Goal: Task Accomplishment & Management: Use online tool/utility

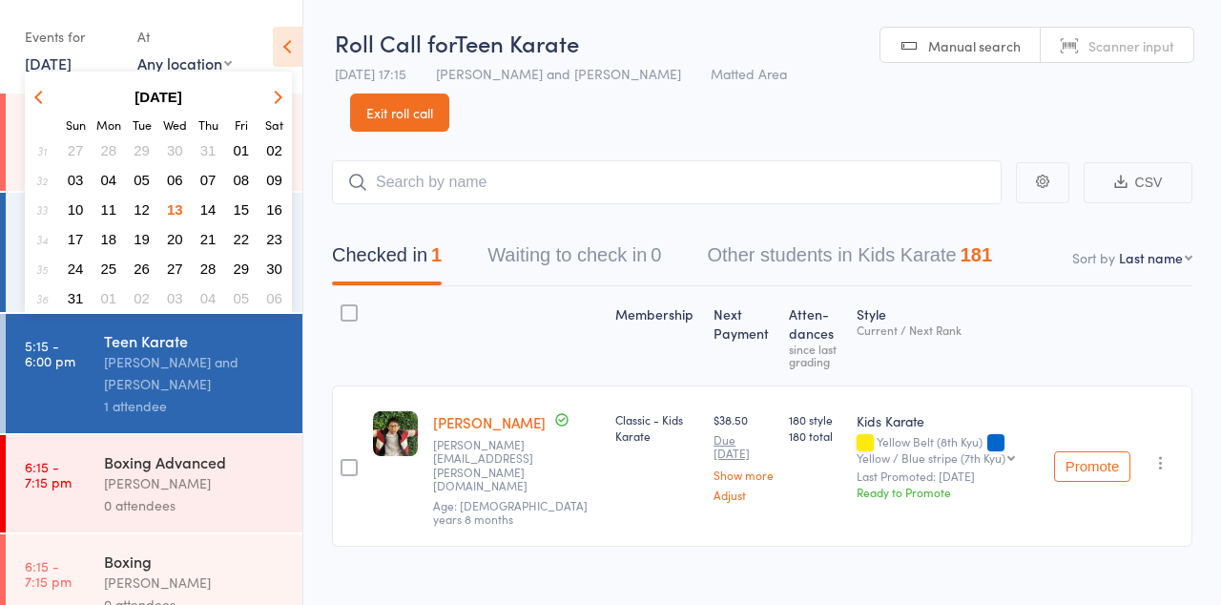
click at [280, 206] on span "16" at bounding box center [274, 209] width 16 height 16
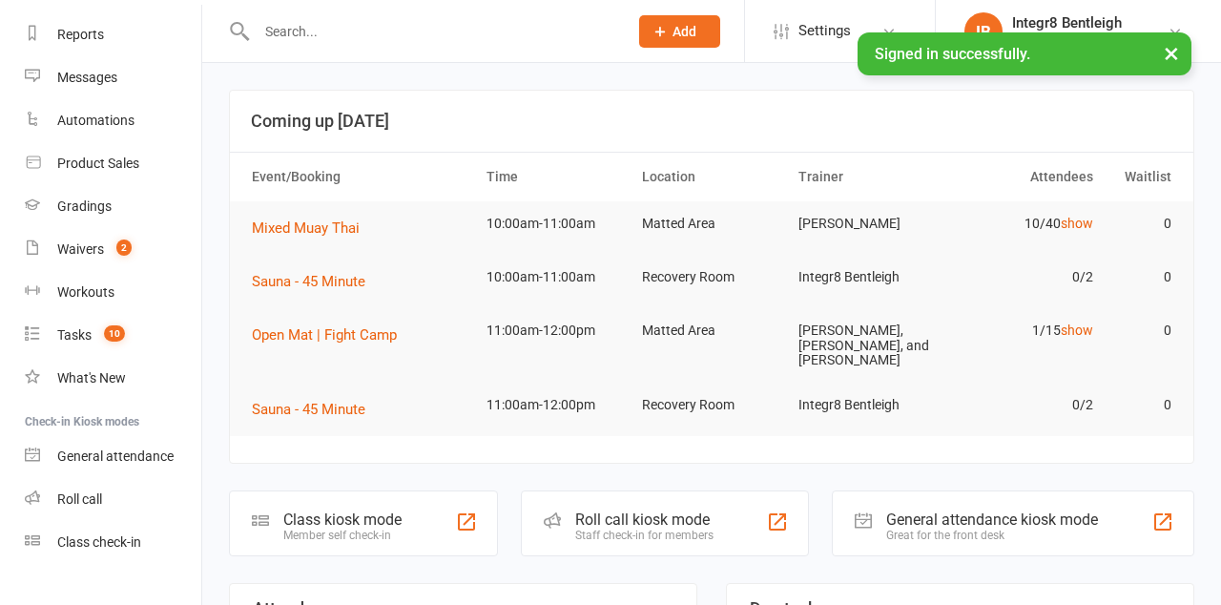
scroll to position [240, 0]
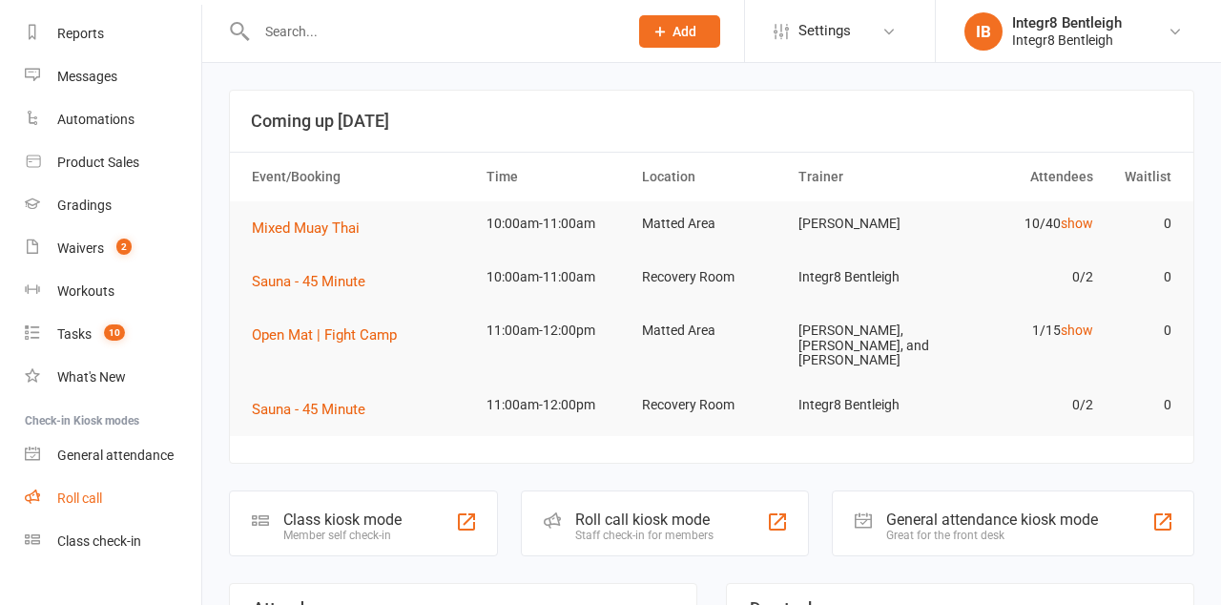
click at [80, 494] on div "Roll call" at bounding box center [79, 497] width 45 height 15
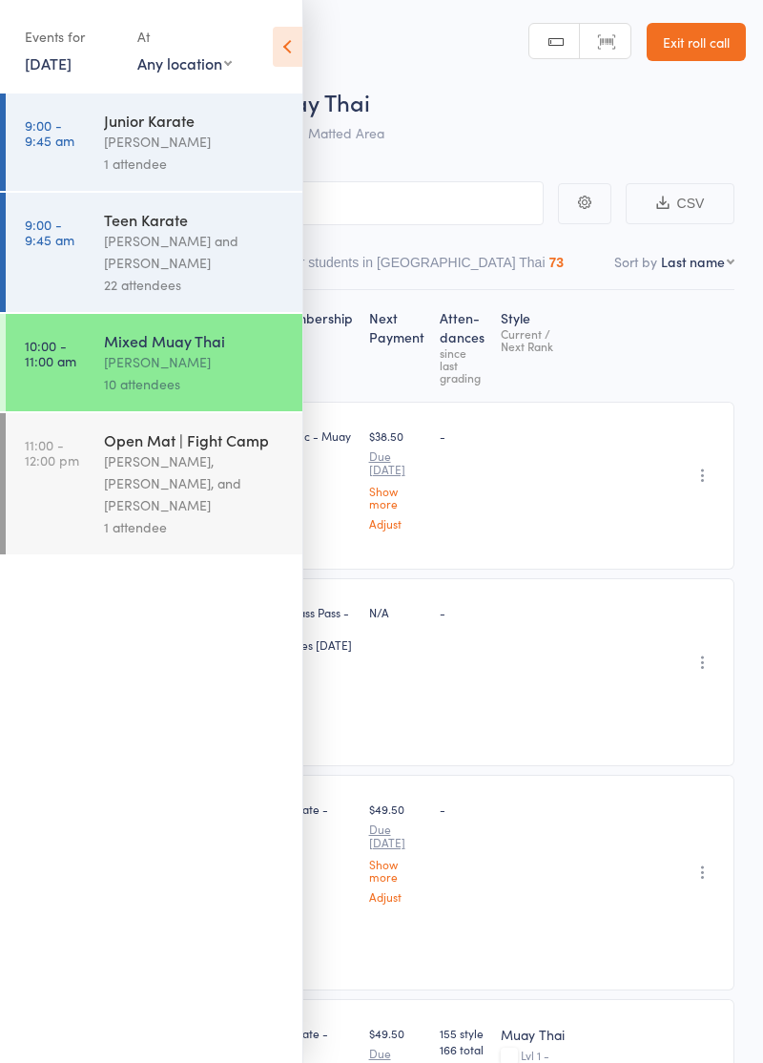
click at [493, 415] on div "-" at bounding box center [540, 486] width 95 height 168
click at [510, 248] on nav "Checked in 10 Waiting to check in 0 Other students in Muay Thai 73" at bounding box center [381, 267] width 723 height 44
click at [284, 51] on icon at bounding box center [288, 47] width 30 height 40
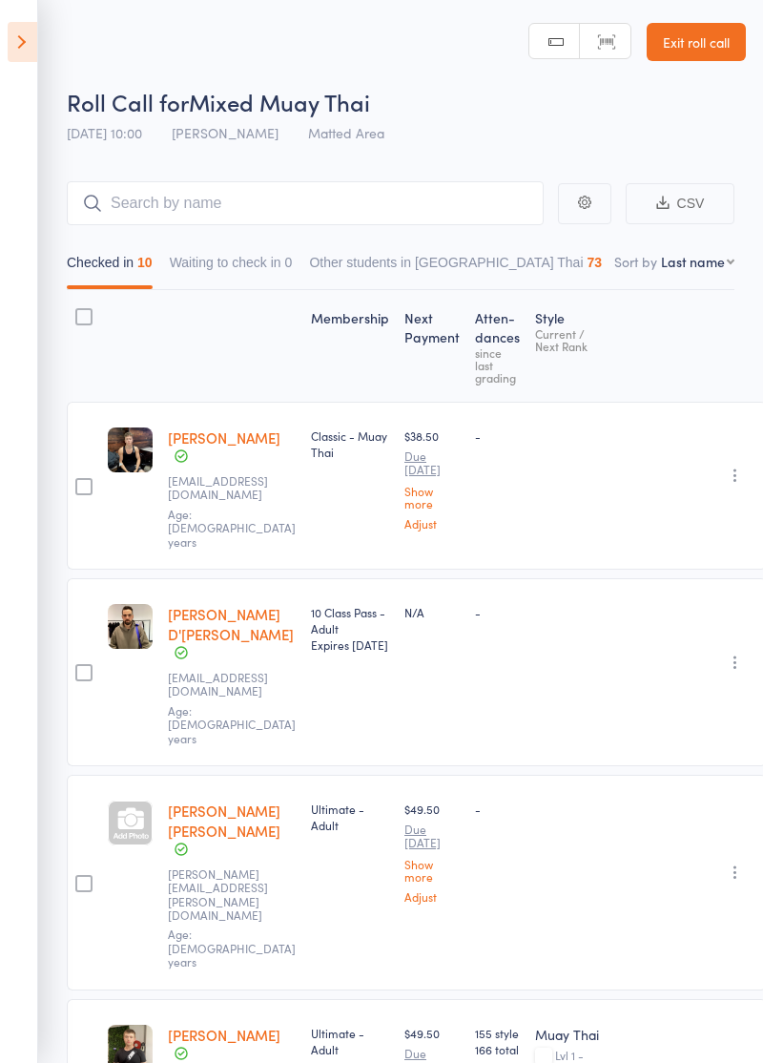
click at [25, 44] on icon at bounding box center [23, 42] width 30 height 40
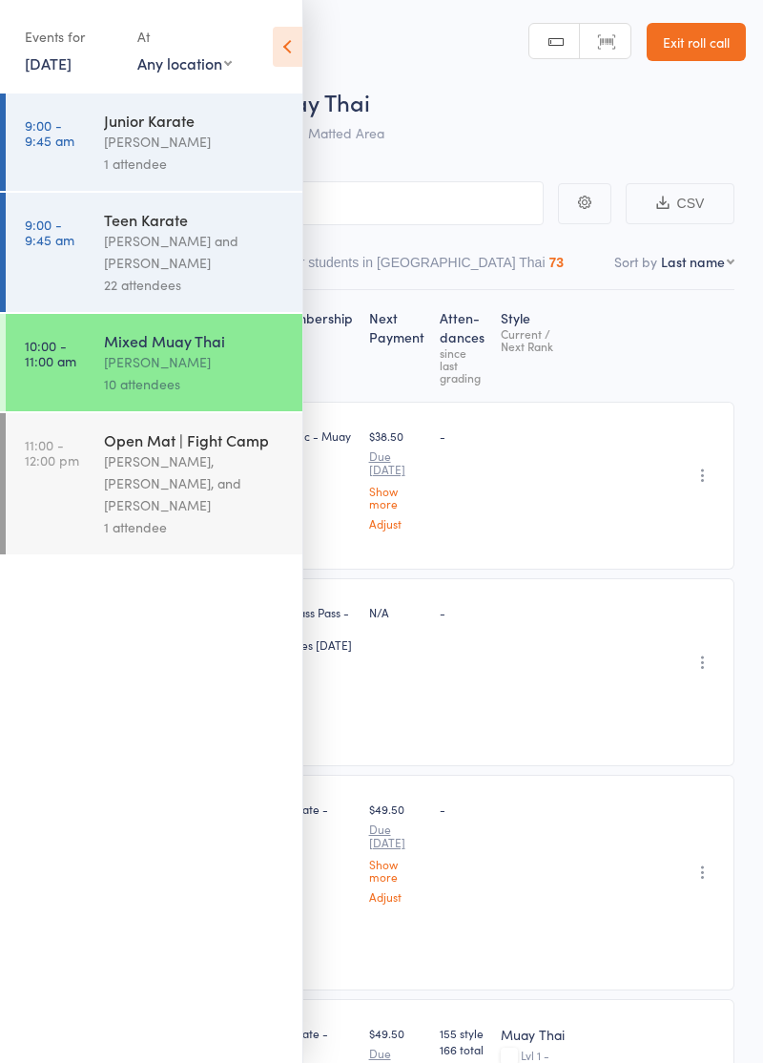
click at [193, 510] on div "Domenic Amato, Phil Amato, and Giuseppe Amato" at bounding box center [195, 483] width 182 height 66
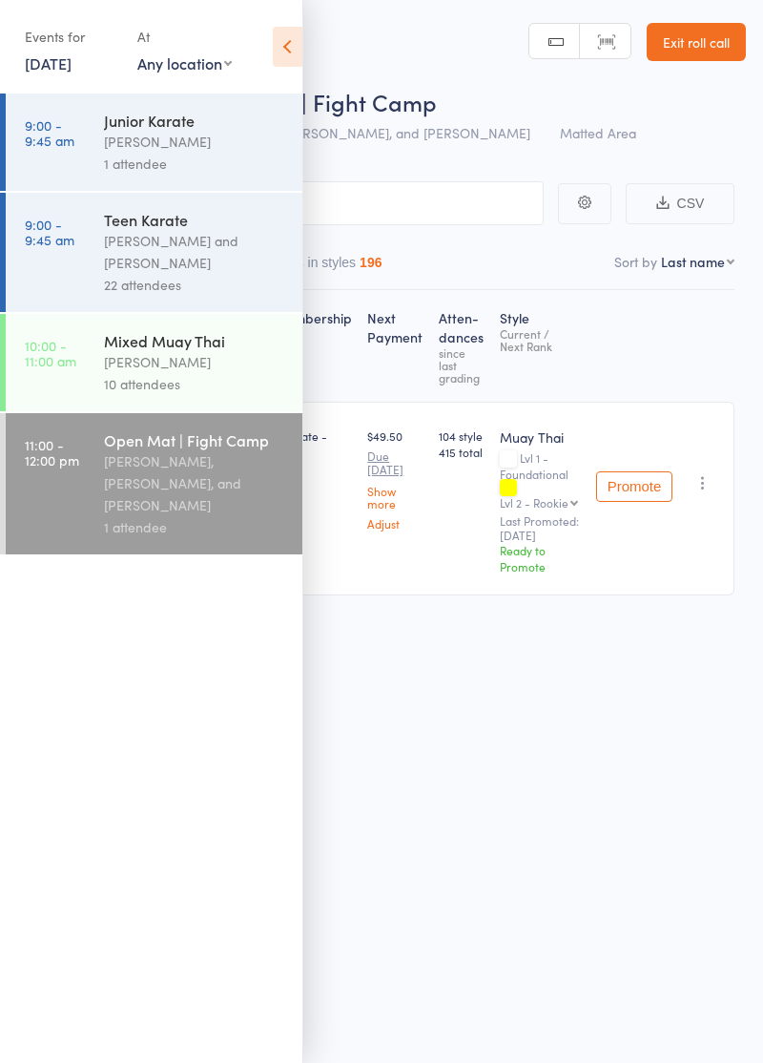
click at [281, 57] on icon at bounding box center [288, 47] width 30 height 40
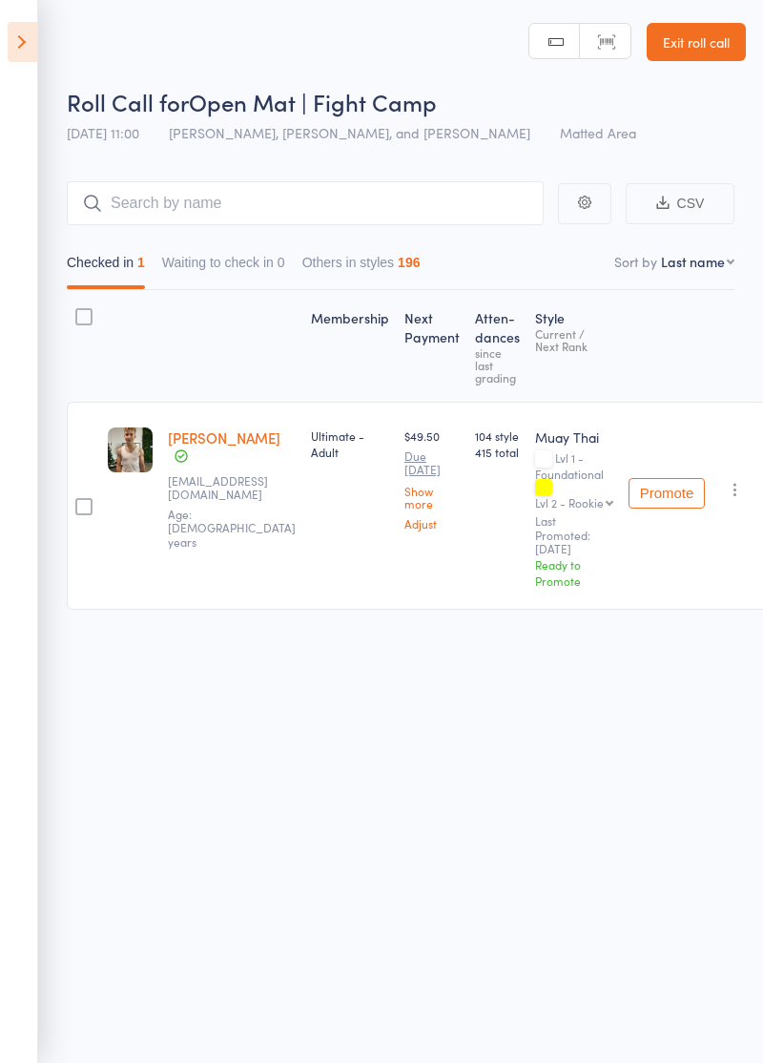
click at [27, 52] on icon at bounding box center [23, 42] width 30 height 40
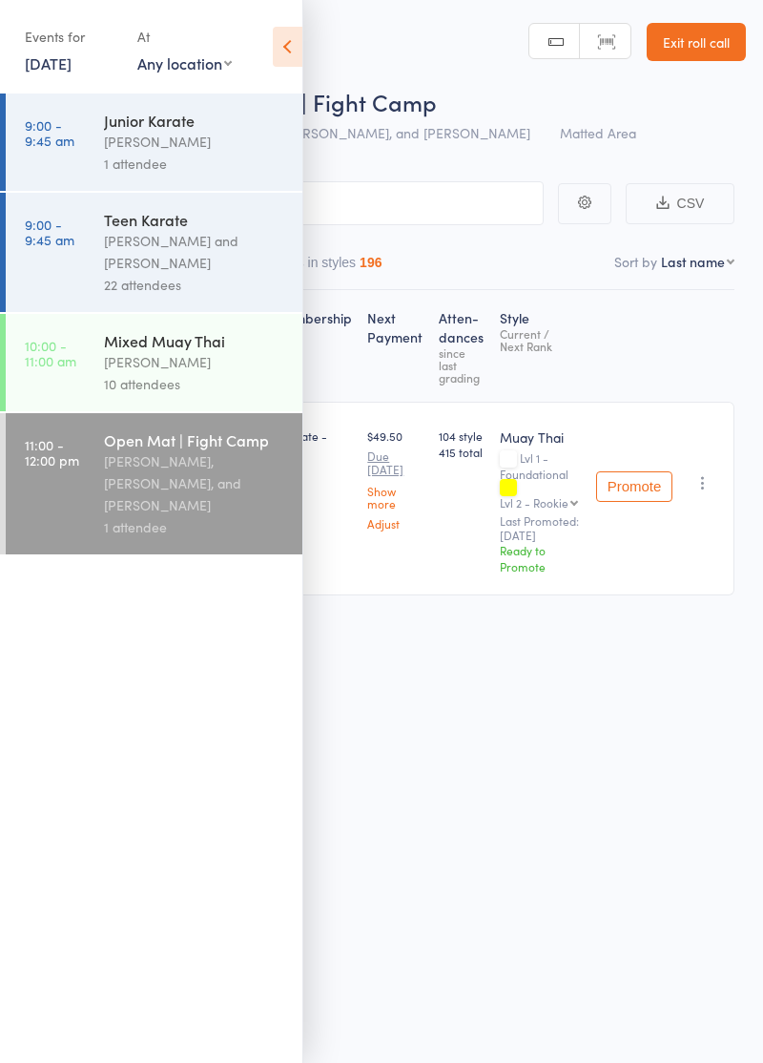
click at [191, 361] on div "[PERSON_NAME]" at bounding box center [195, 362] width 182 height 22
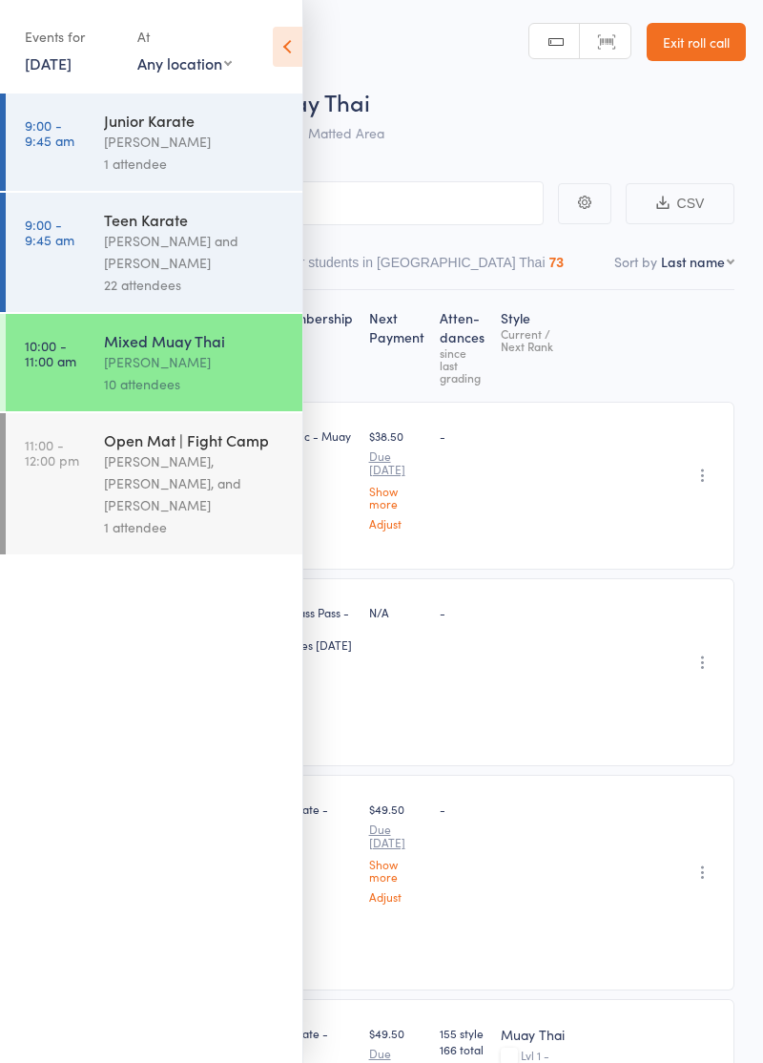
click at [286, 52] on icon at bounding box center [288, 47] width 30 height 40
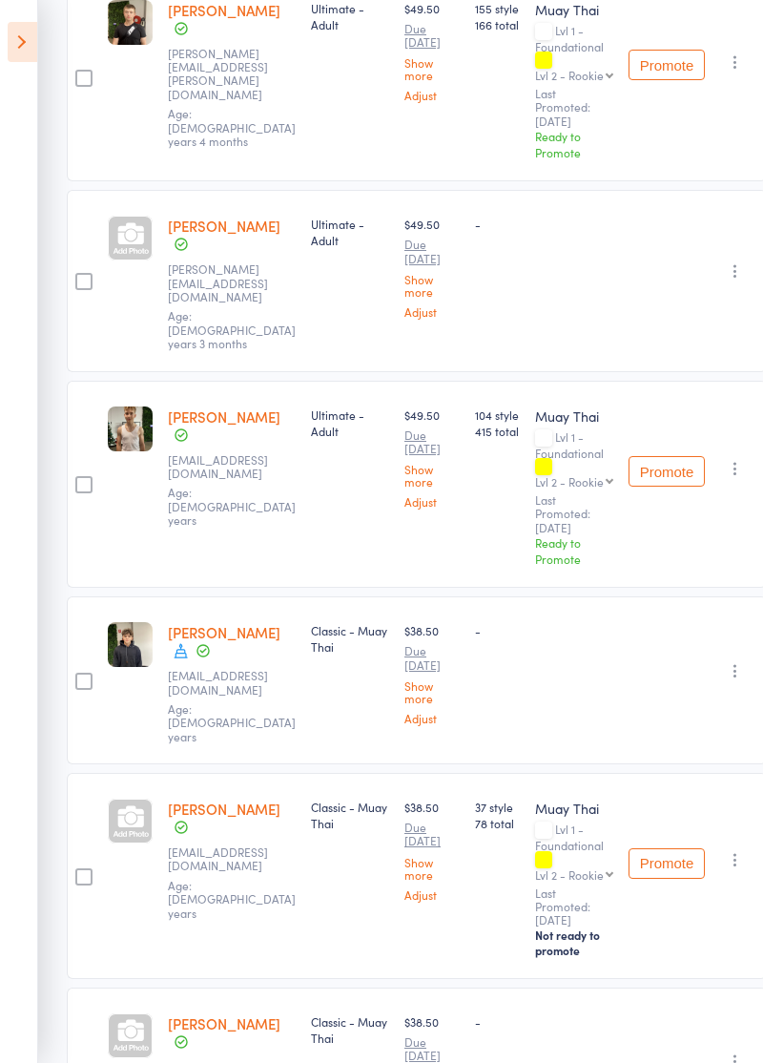
scroll to position [1025, 0]
click at [731, 604] on icon "button" at bounding box center [735, 1061] width 19 height 19
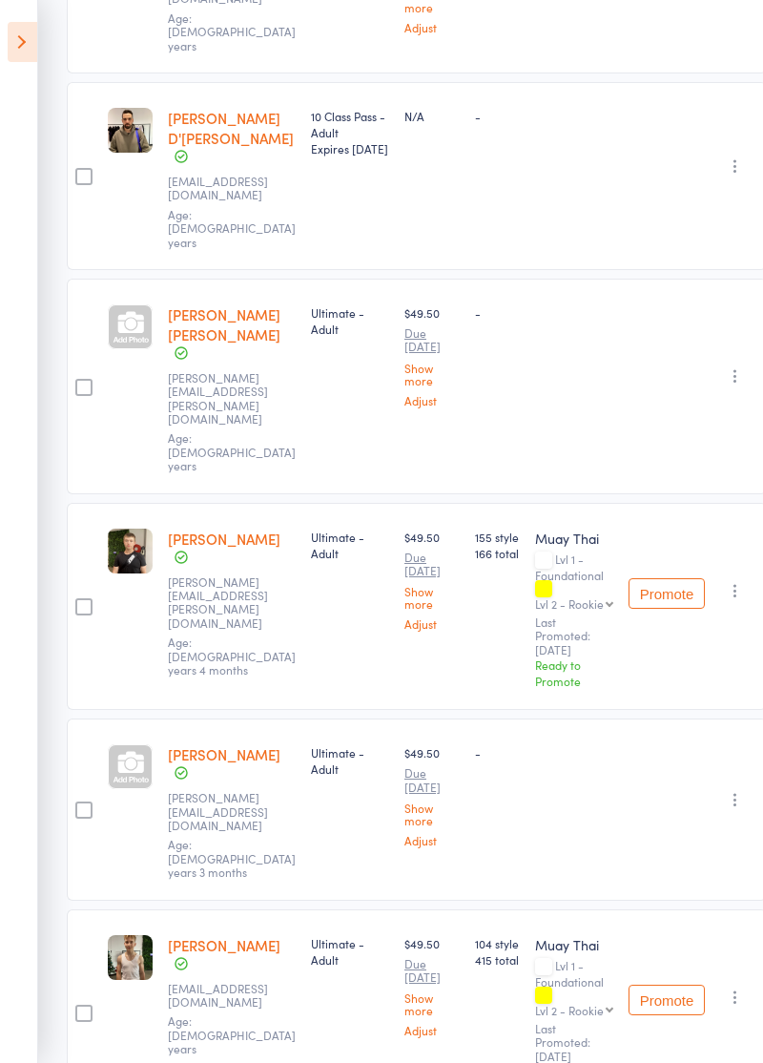
scroll to position [0, 0]
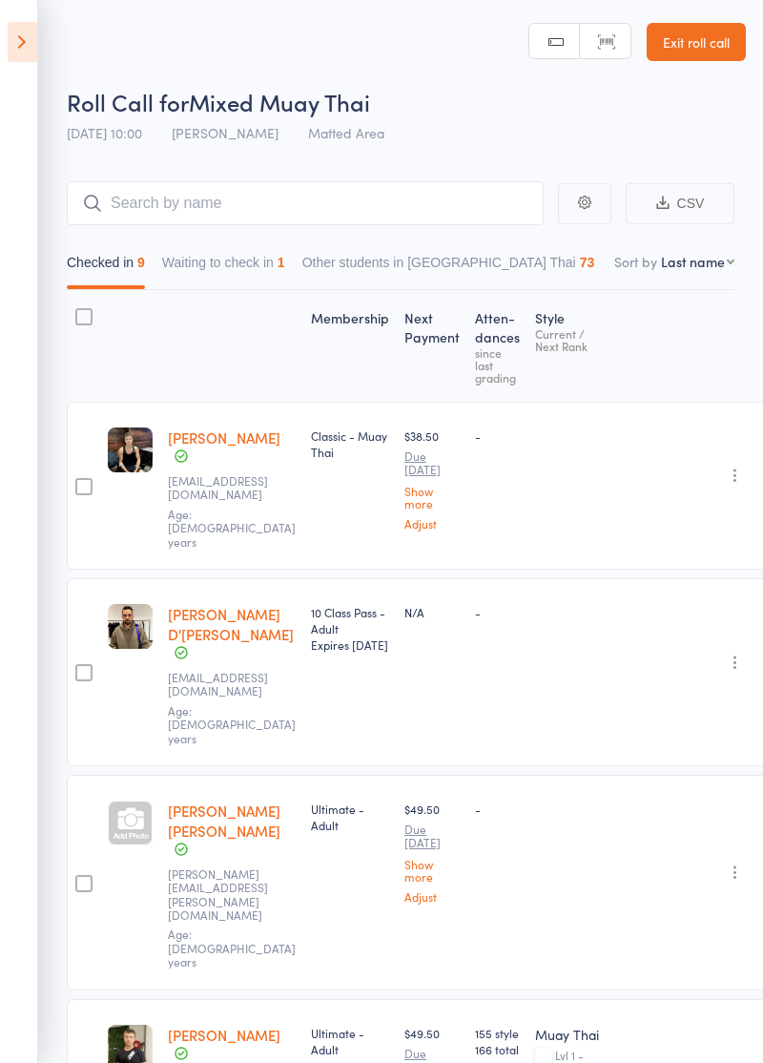
click at [243, 260] on button "Waiting to check in 1" at bounding box center [223, 267] width 123 height 44
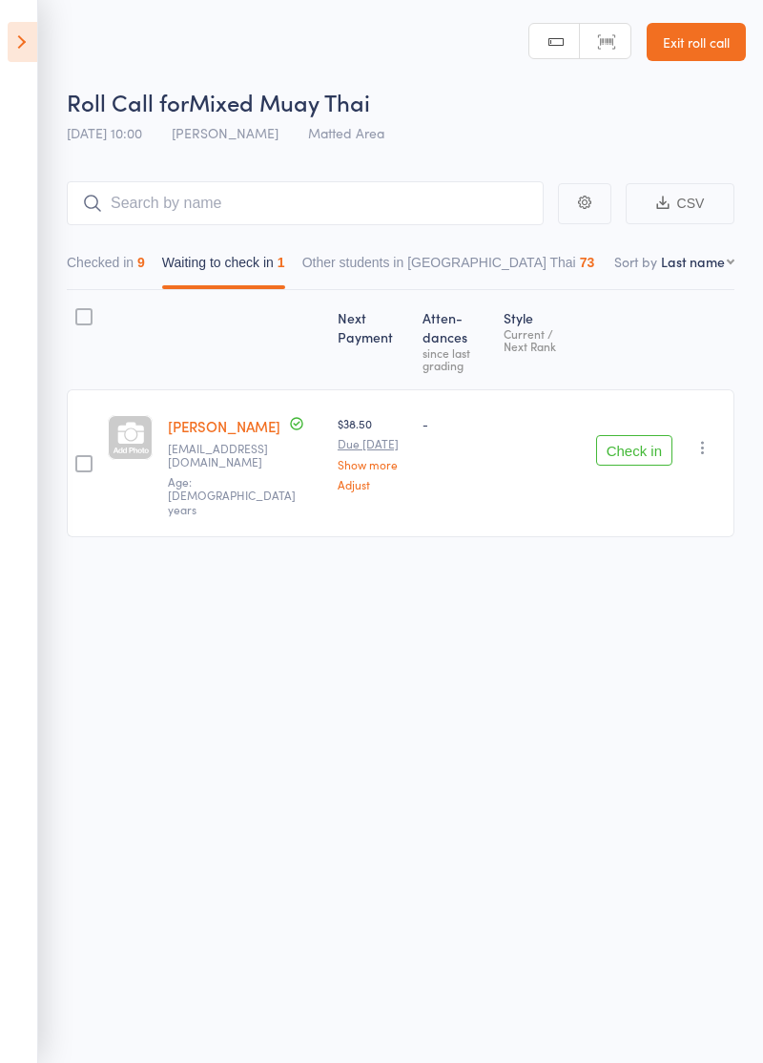
click at [702, 438] on icon "button" at bounding box center [703, 447] width 19 height 19
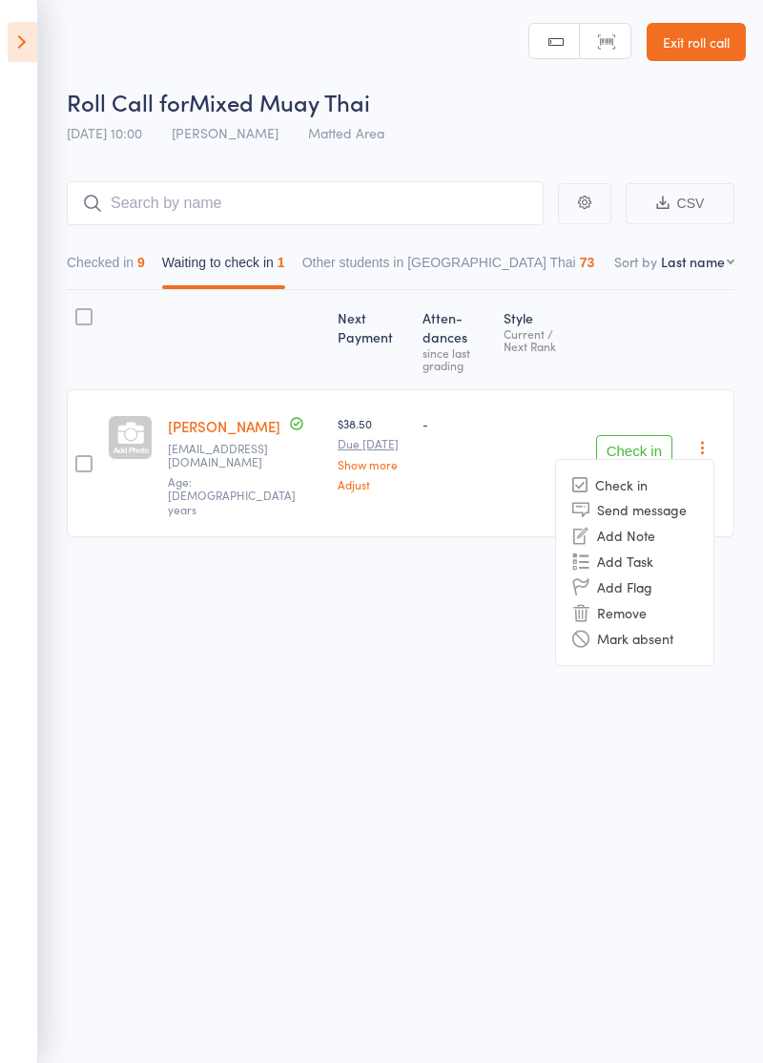
click at [626, 600] on li "Remove" at bounding box center [634, 613] width 157 height 26
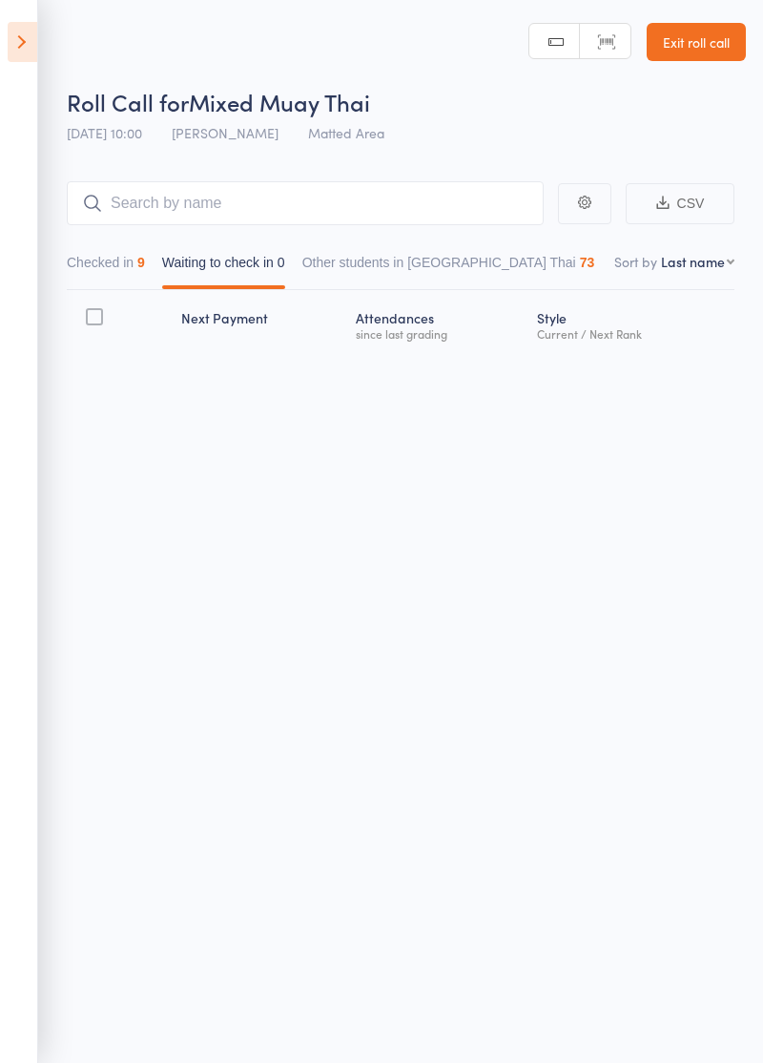
click at [29, 50] on icon at bounding box center [23, 42] width 30 height 40
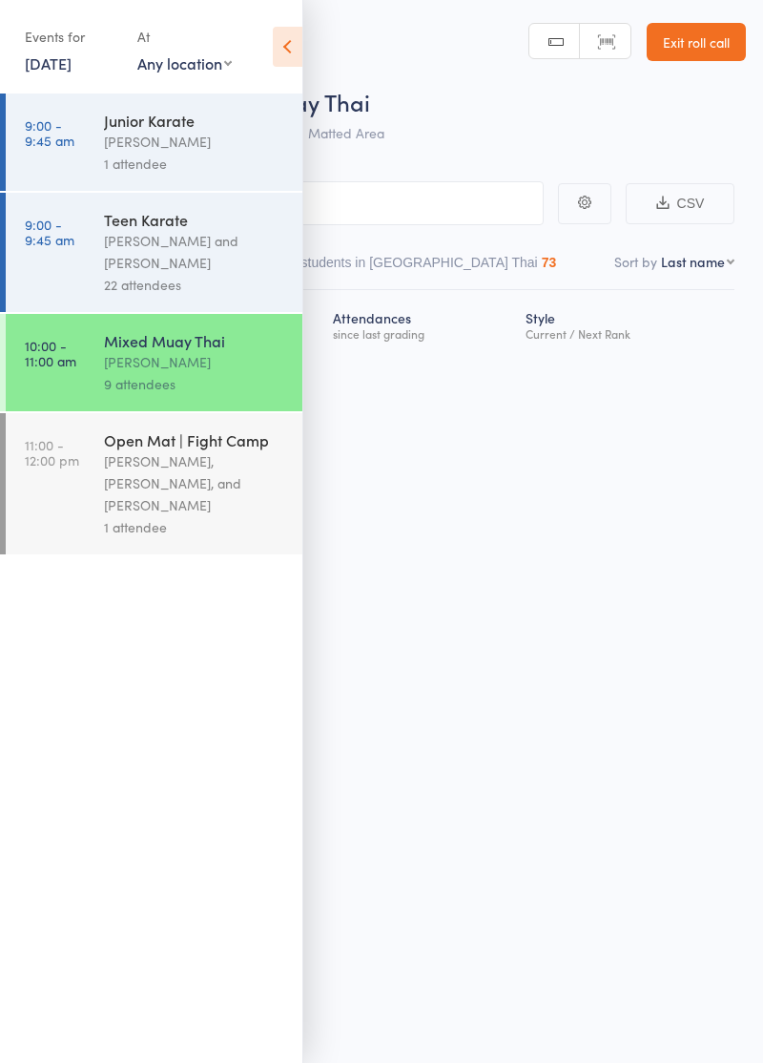
click at [237, 506] on div "Domenic Amato, Phil Amato, and Giuseppe Amato" at bounding box center [195, 483] width 182 height 66
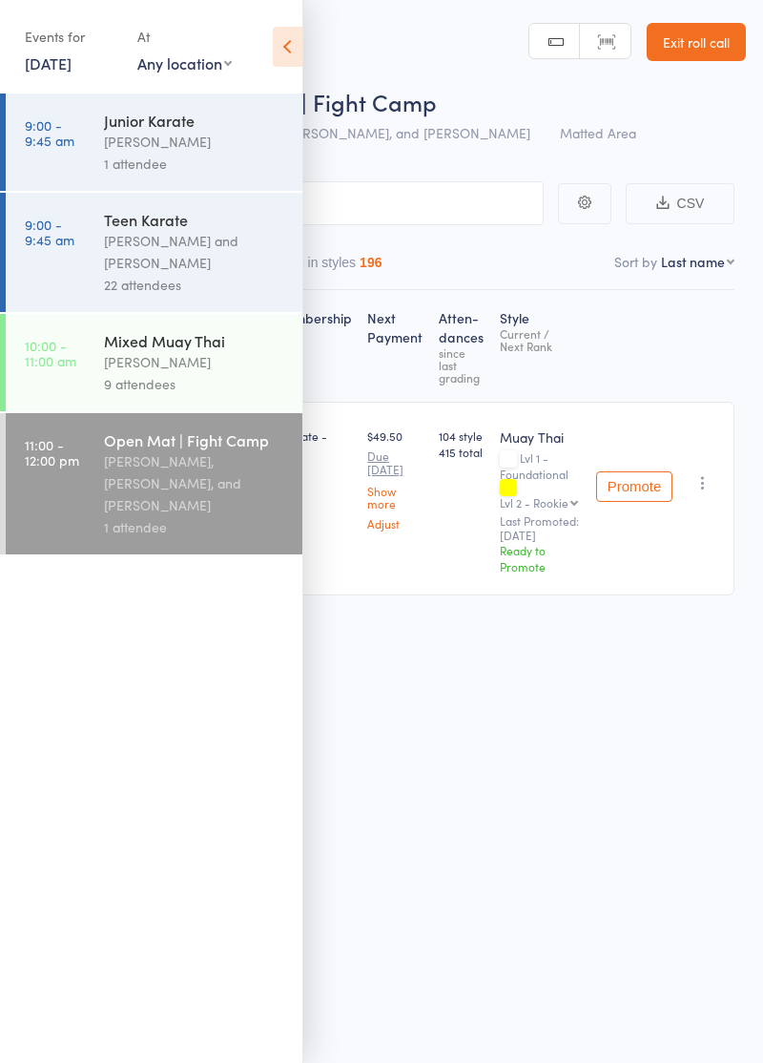
click at [197, 373] on div "[PERSON_NAME]" at bounding box center [195, 362] width 182 height 22
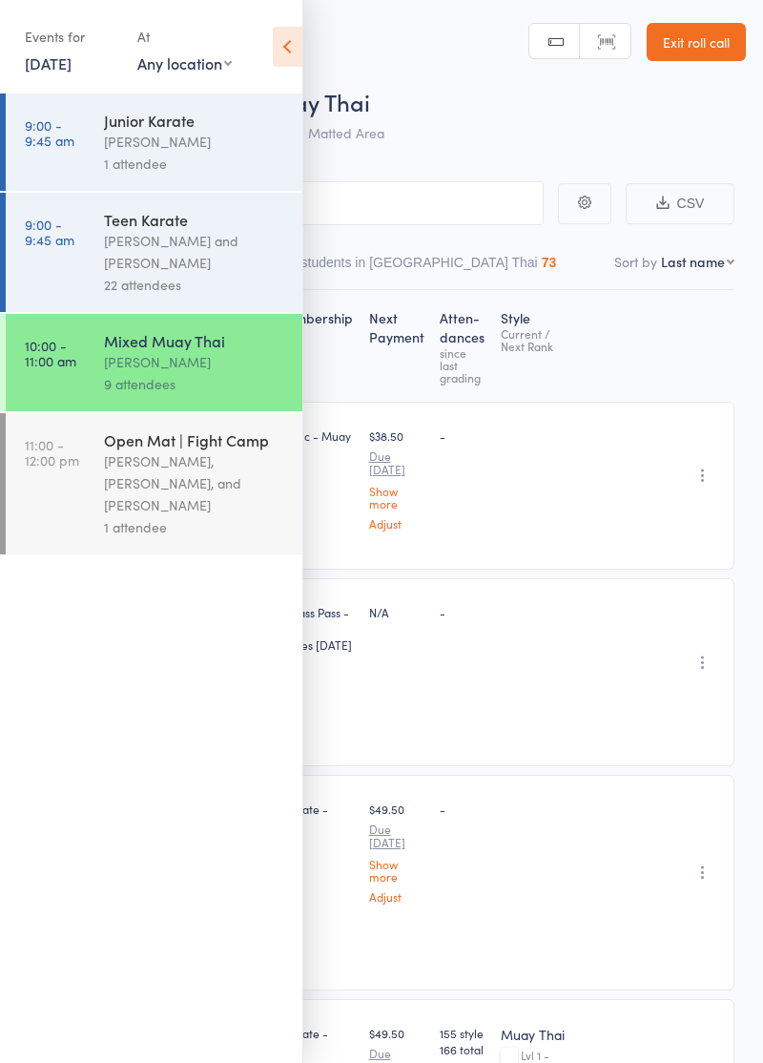
click at [290, 32] on icon at bounding box center [288, 47] width 30 height 40
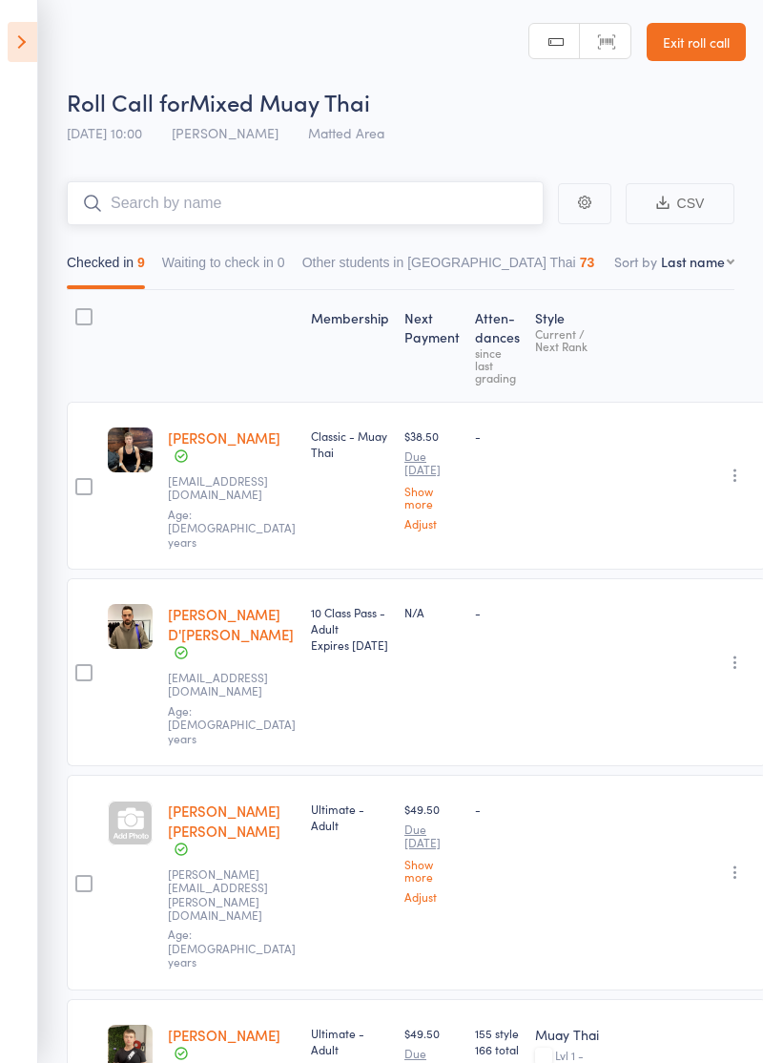
click at [367, 207] on input "search" at bounding box center [305, 203] width 477 height 44
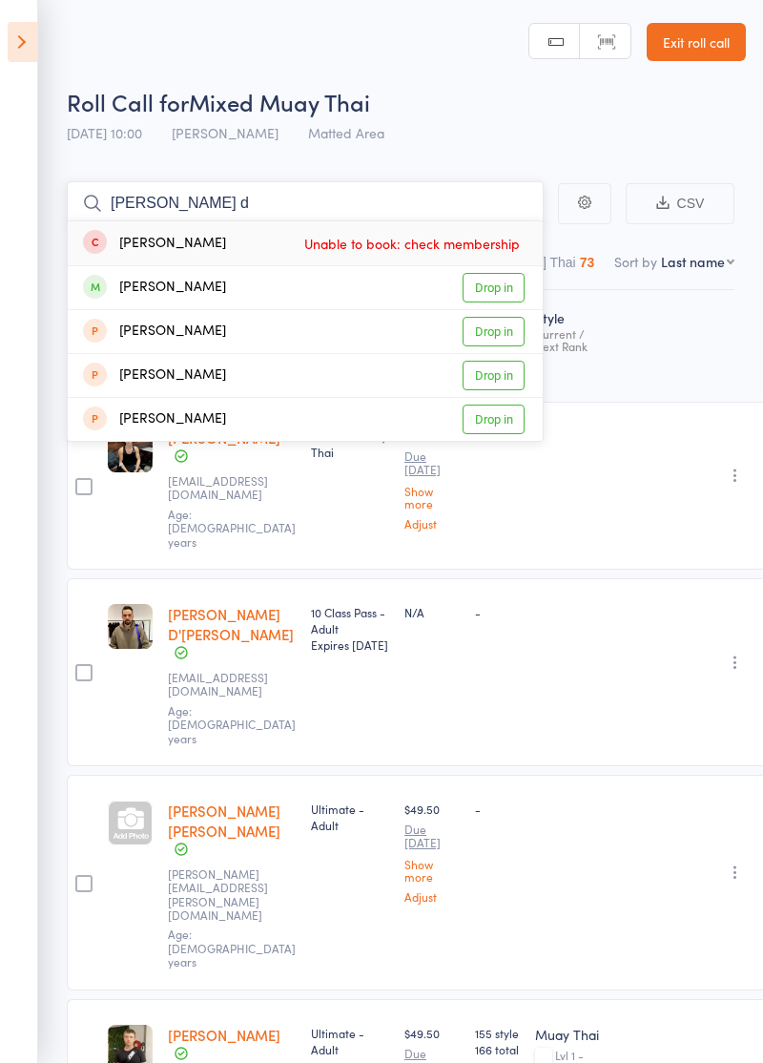
type input "Lawrence d"
click at [506, 283] on link "Drop in" at bounding box center [494, 288] width 62 height 30
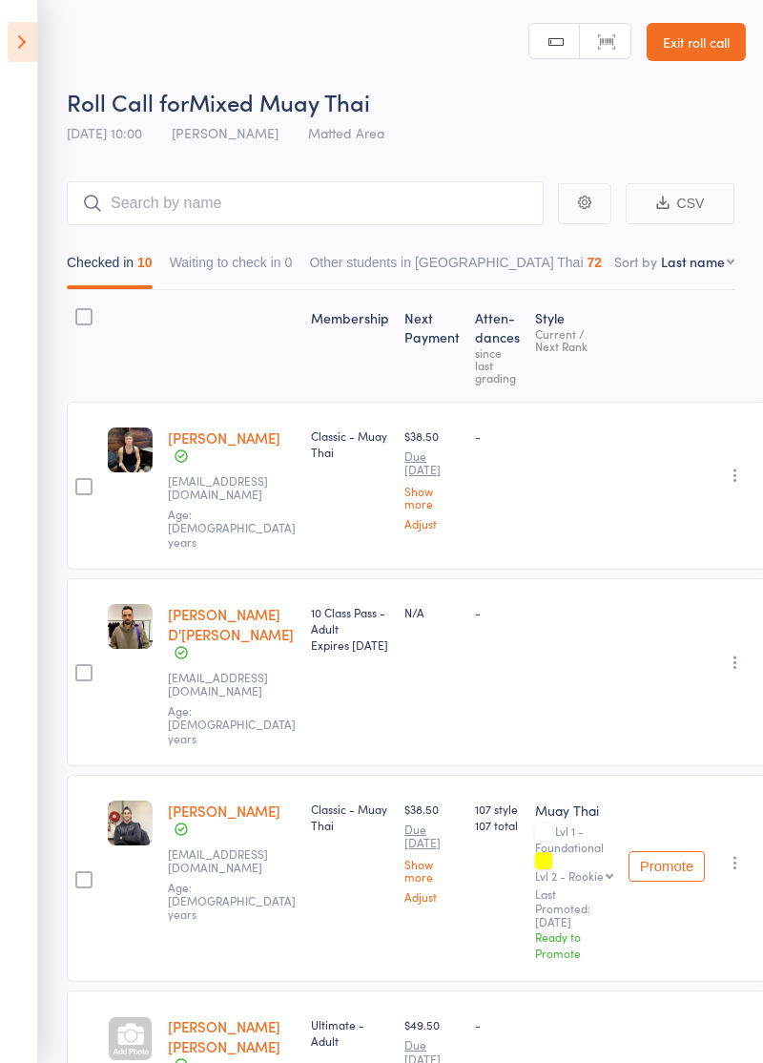
click at [24, 30] on icon at bounding box center [23, 42] width 30 height 40
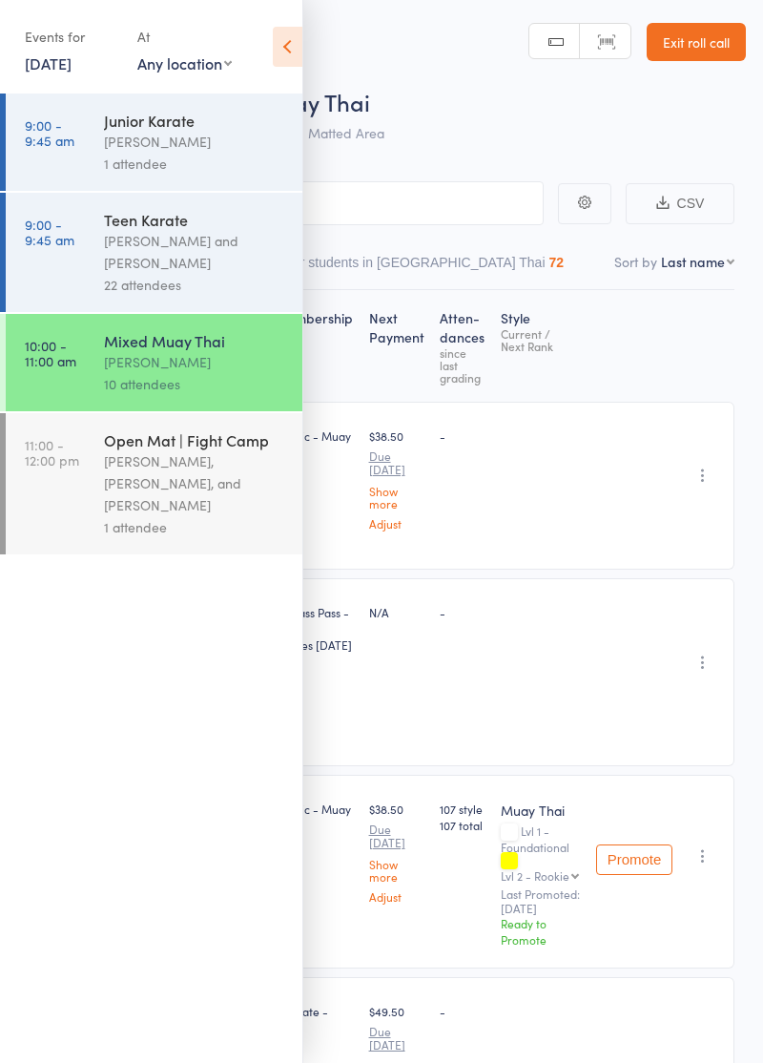
click at [173, 506] on div "Domenic Amato, Phil Amato, and Giuseppe Amato" at bounding box center [195, 483] width 182 height 66
